Goal: Information Seeking & Learning: Learn about a topic

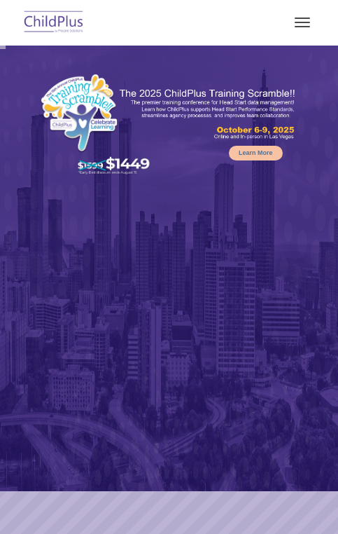
select select "MEDIUM"
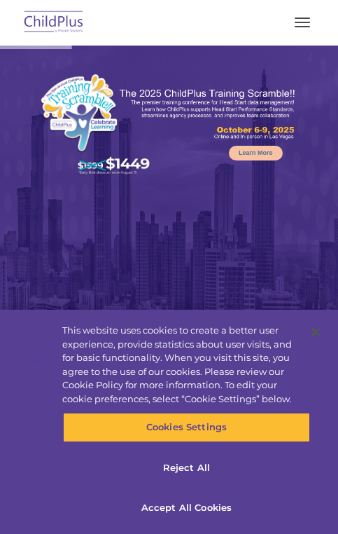
click at [294, 25] on button "button" at bounding box center [302, 22] width 29 height 22
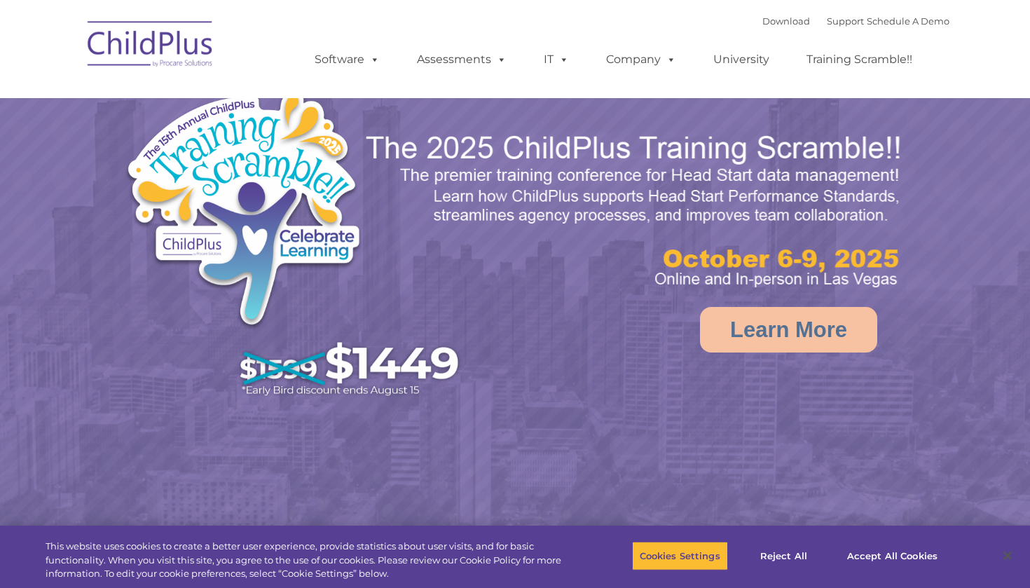
select select "MEDIUM"
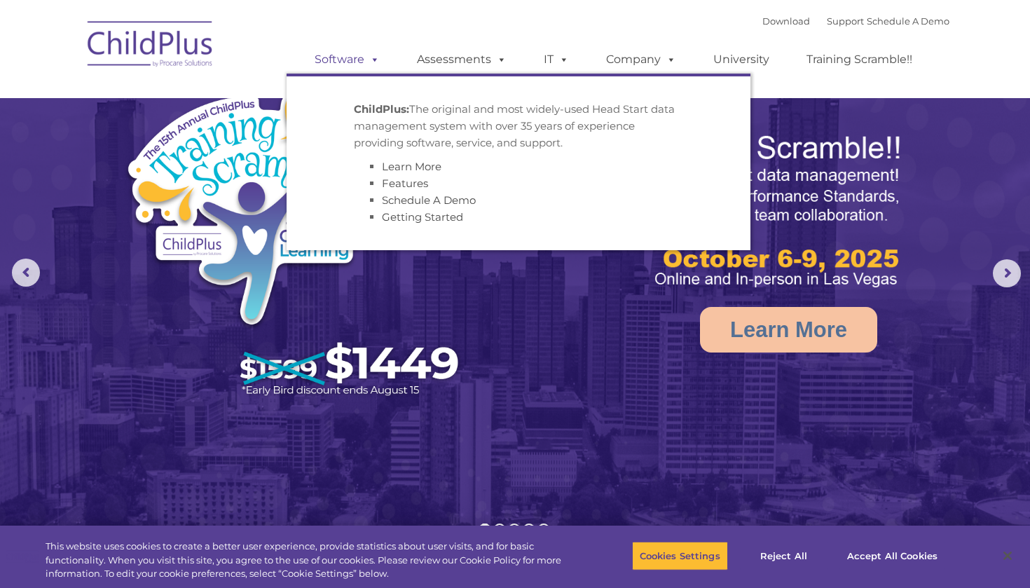
click at [369, 61] on span at bounding box center [371, 59] width 15 height 13
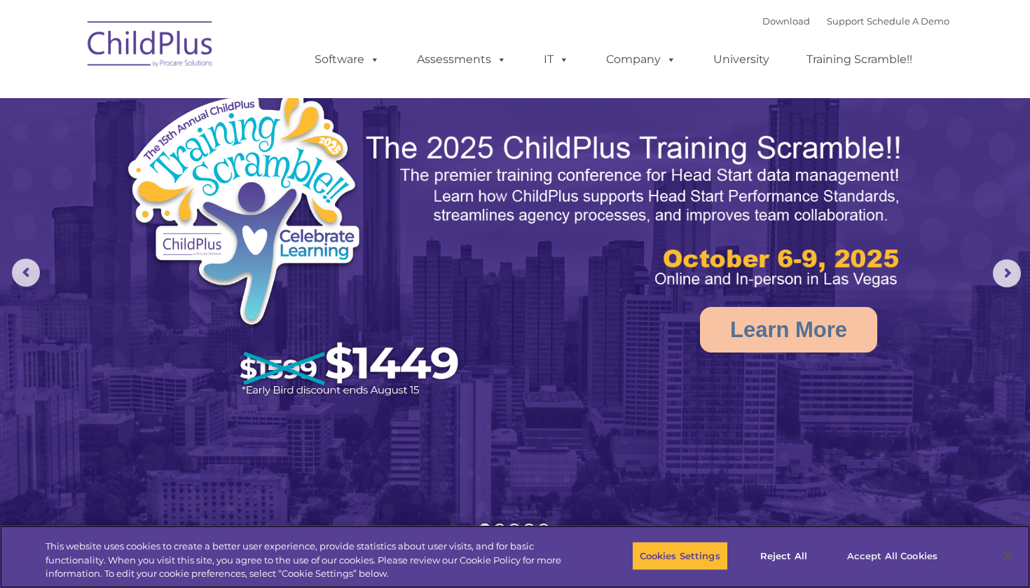
click at [861, 561] on button "Accept All Cookies" at bounding box center [892, 555] width 106 height 29
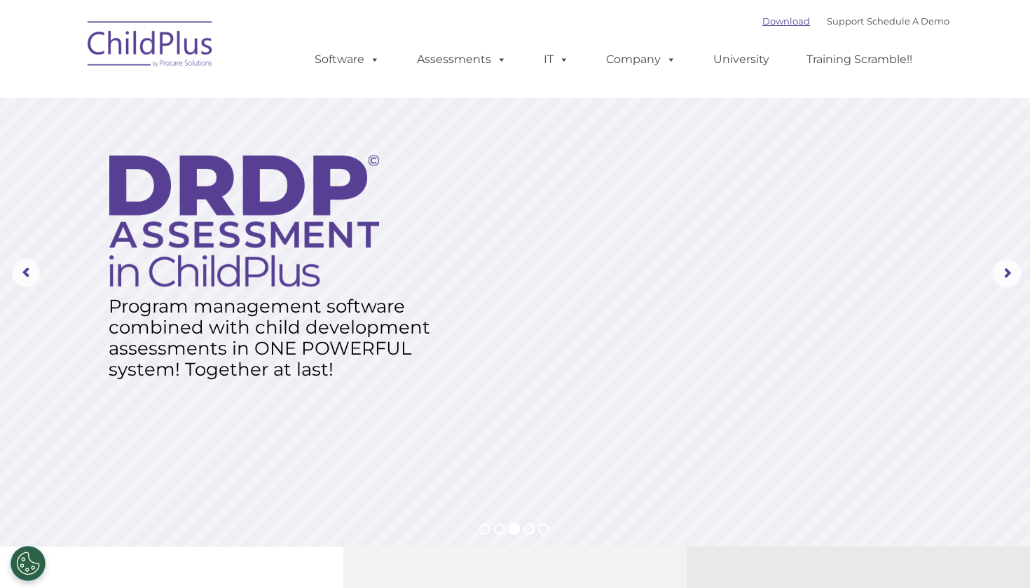
click at [779, 19] on link "Download" at bounding box center [786, 20] width 48 height 11
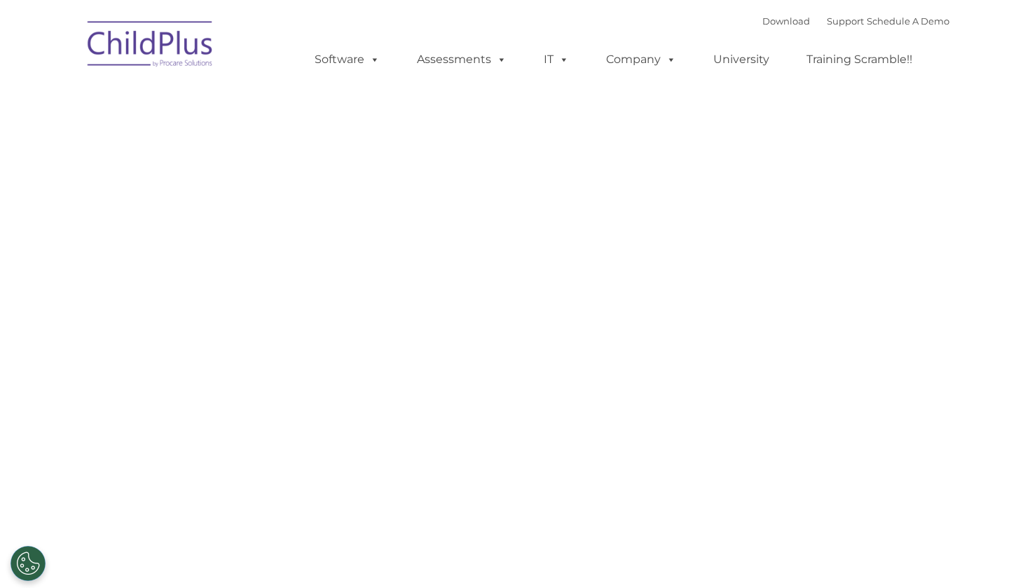
type input ""
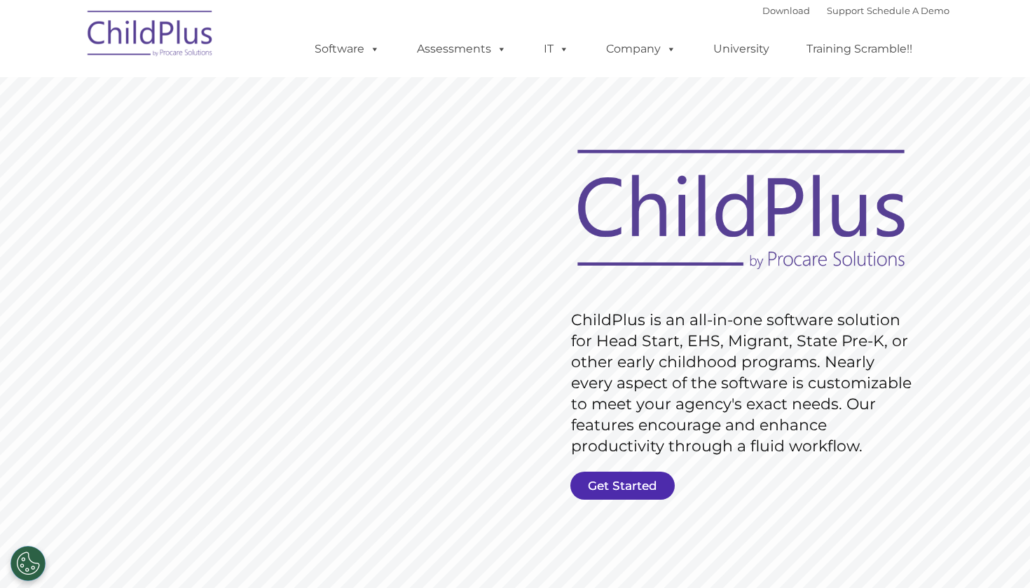
click at [627, 488] on link "Get Started" at bounding box center [622, 485] width 104 height 28
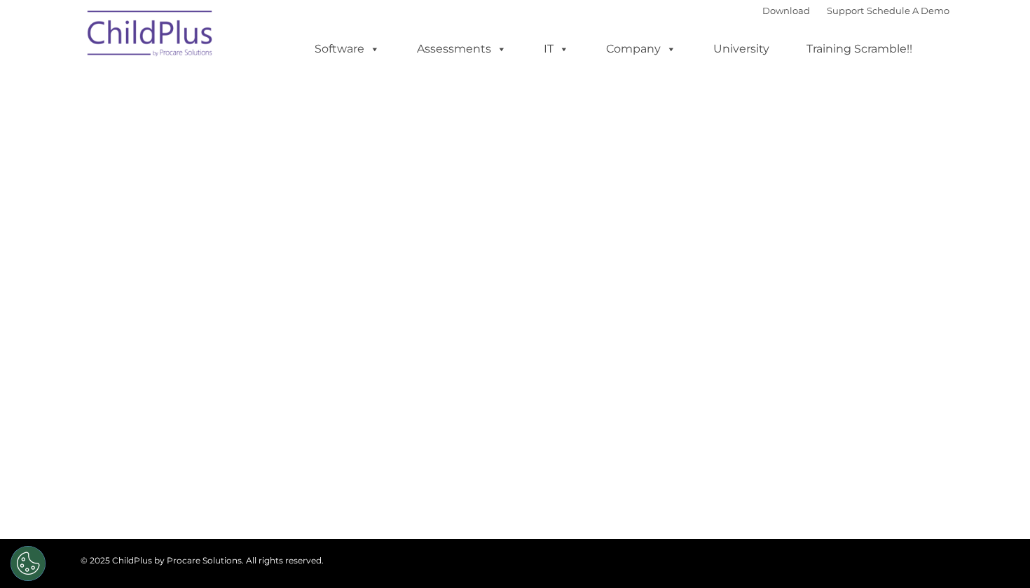
select select "MEDIUM"
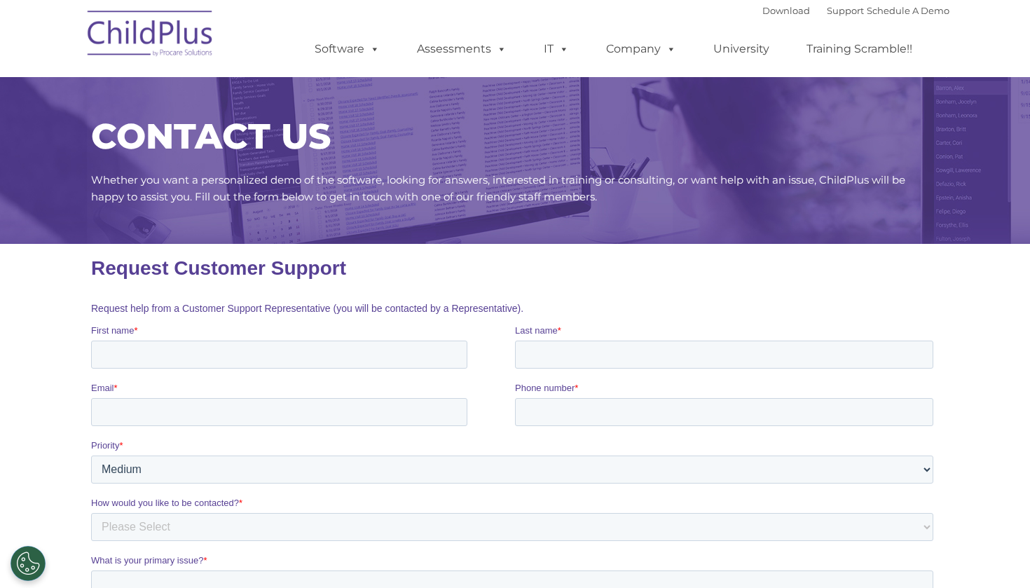
click at [207, 36] on img at bounding box center [151, 36] width 140 height 70
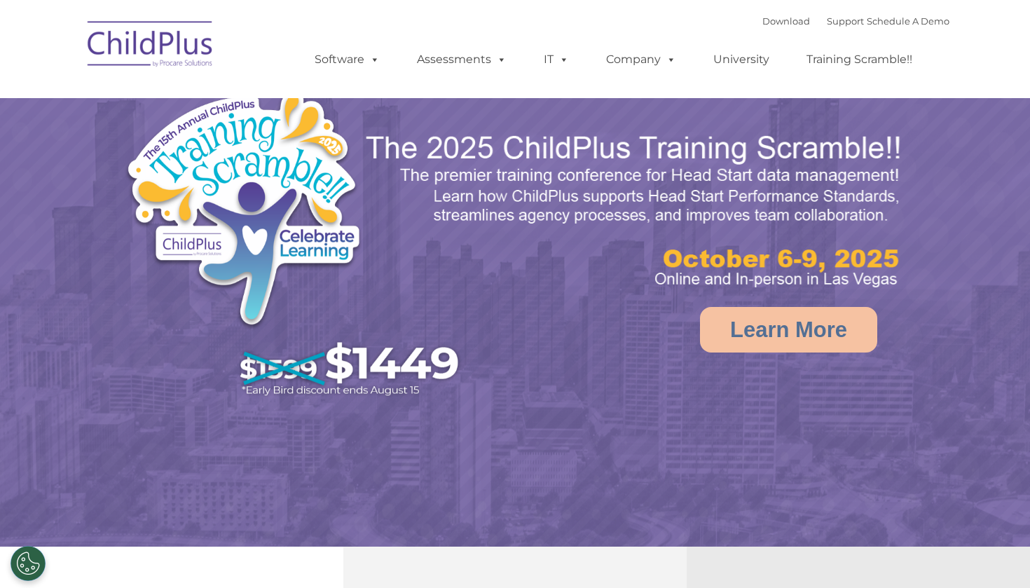
select select "MEDIUM"
